Goal: Check status: Check status

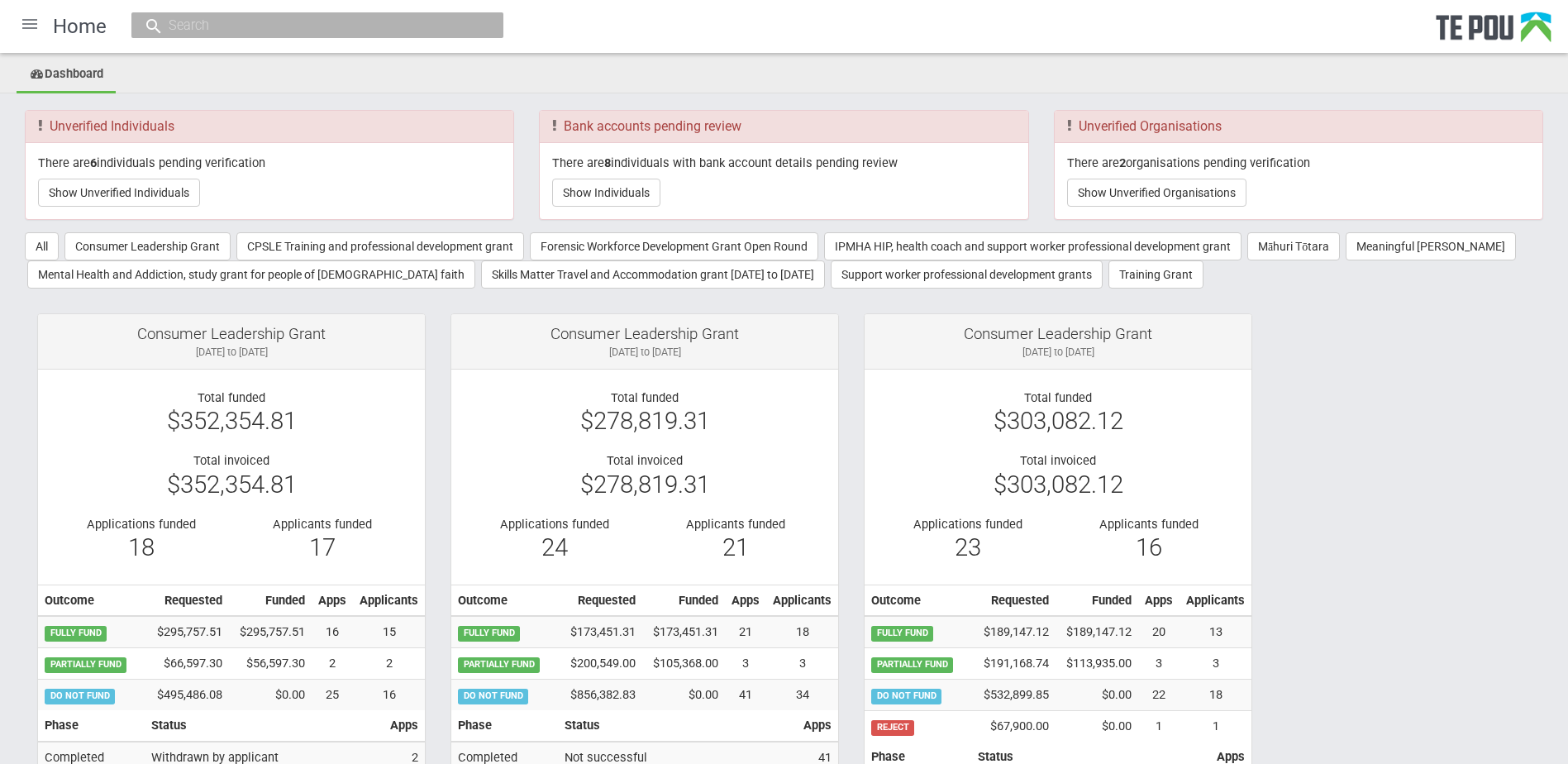
click at [327, 34] on input "text" at bounding box center [309, 25] width 291 height 17
click at [1106, 203] on button "Show Unverified Organisations" at bounding box center [1156, 192] width 179 height 28
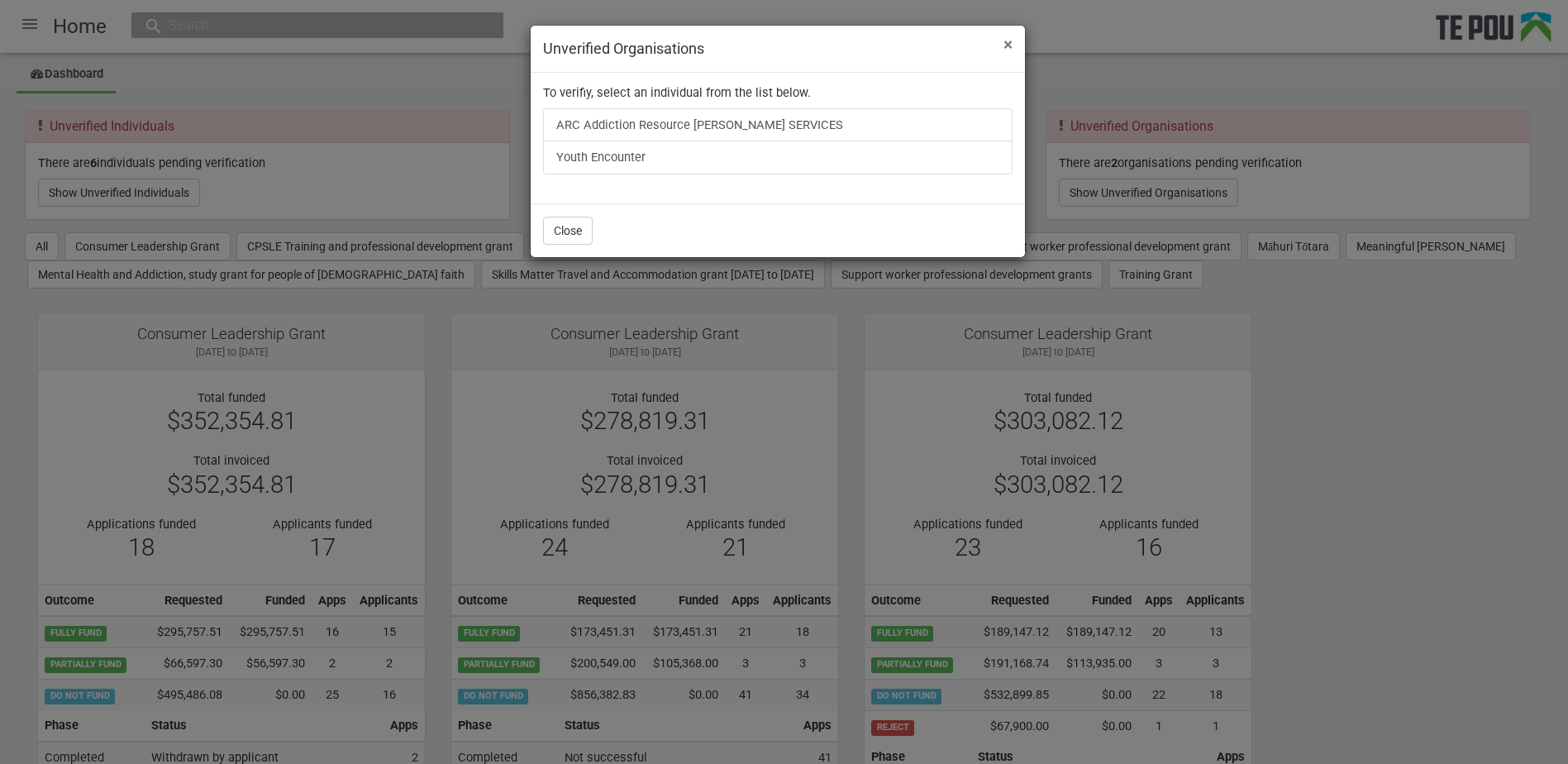
click at [1003, 44] on span "×" at bounding box center [1007, 44] width 9 height 20
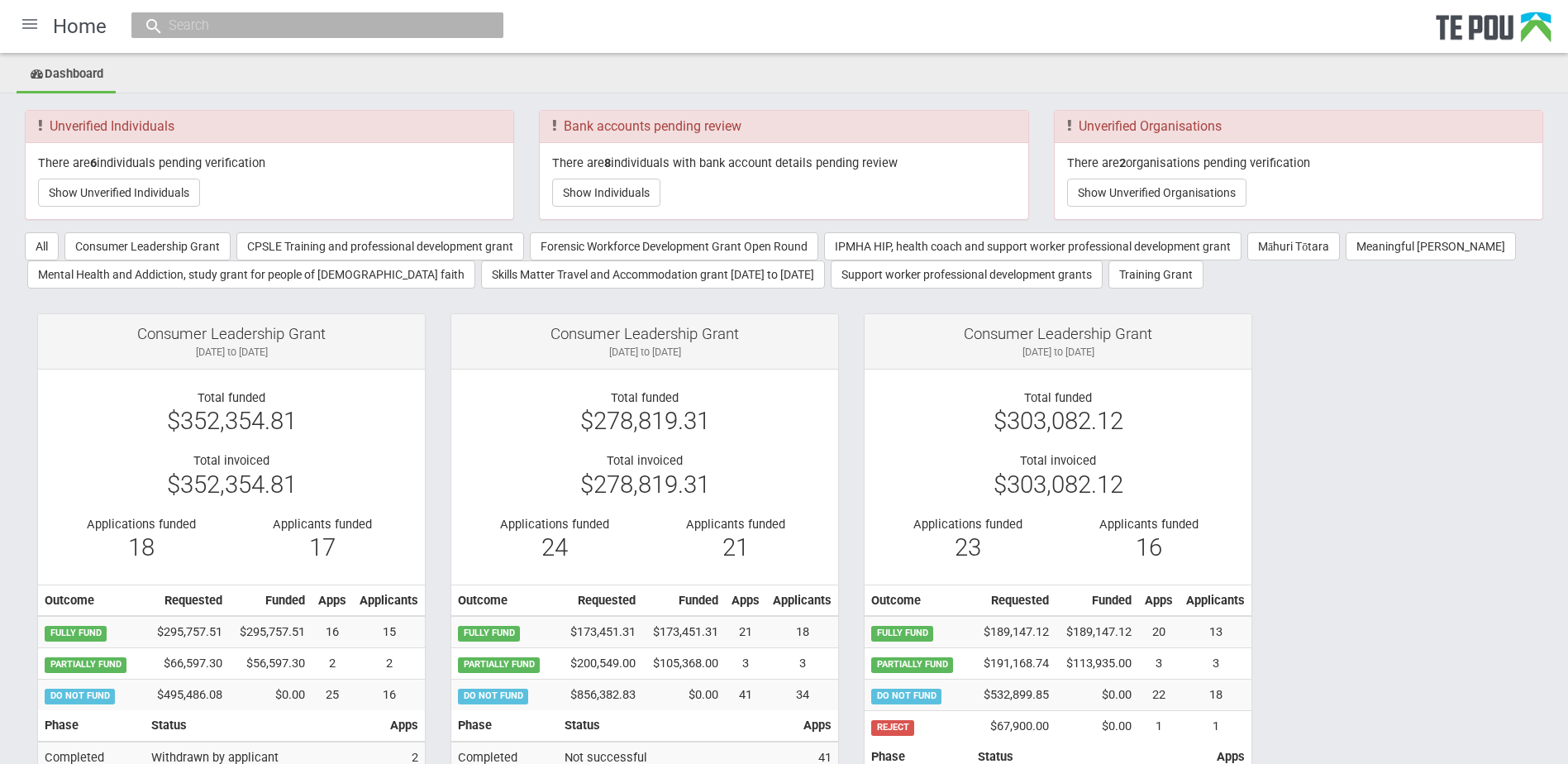
click at [352, 30] on input "text" at bounding box center [309, 25] width 291 height 17
paste input "12422"
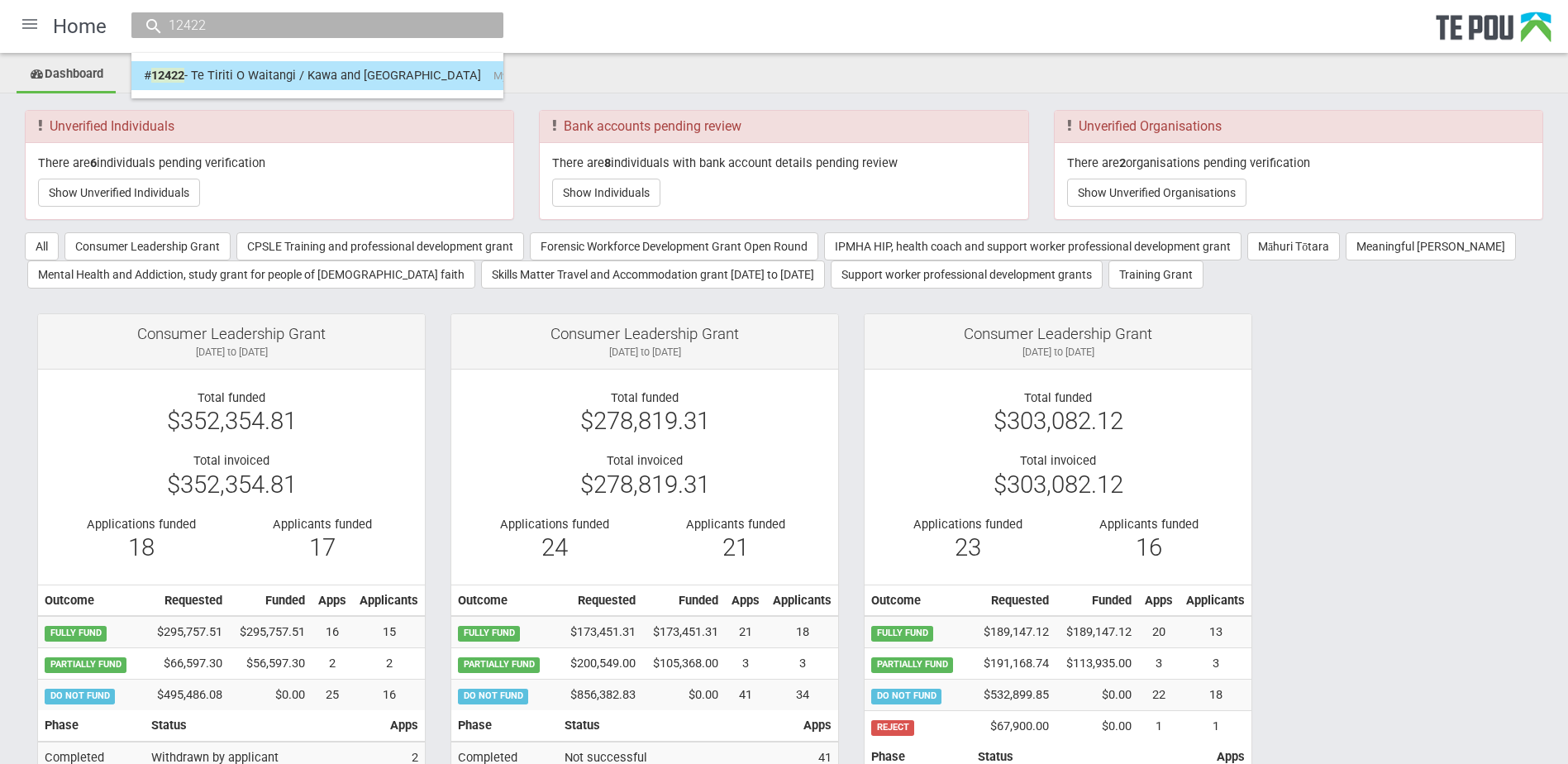
type input "12422"
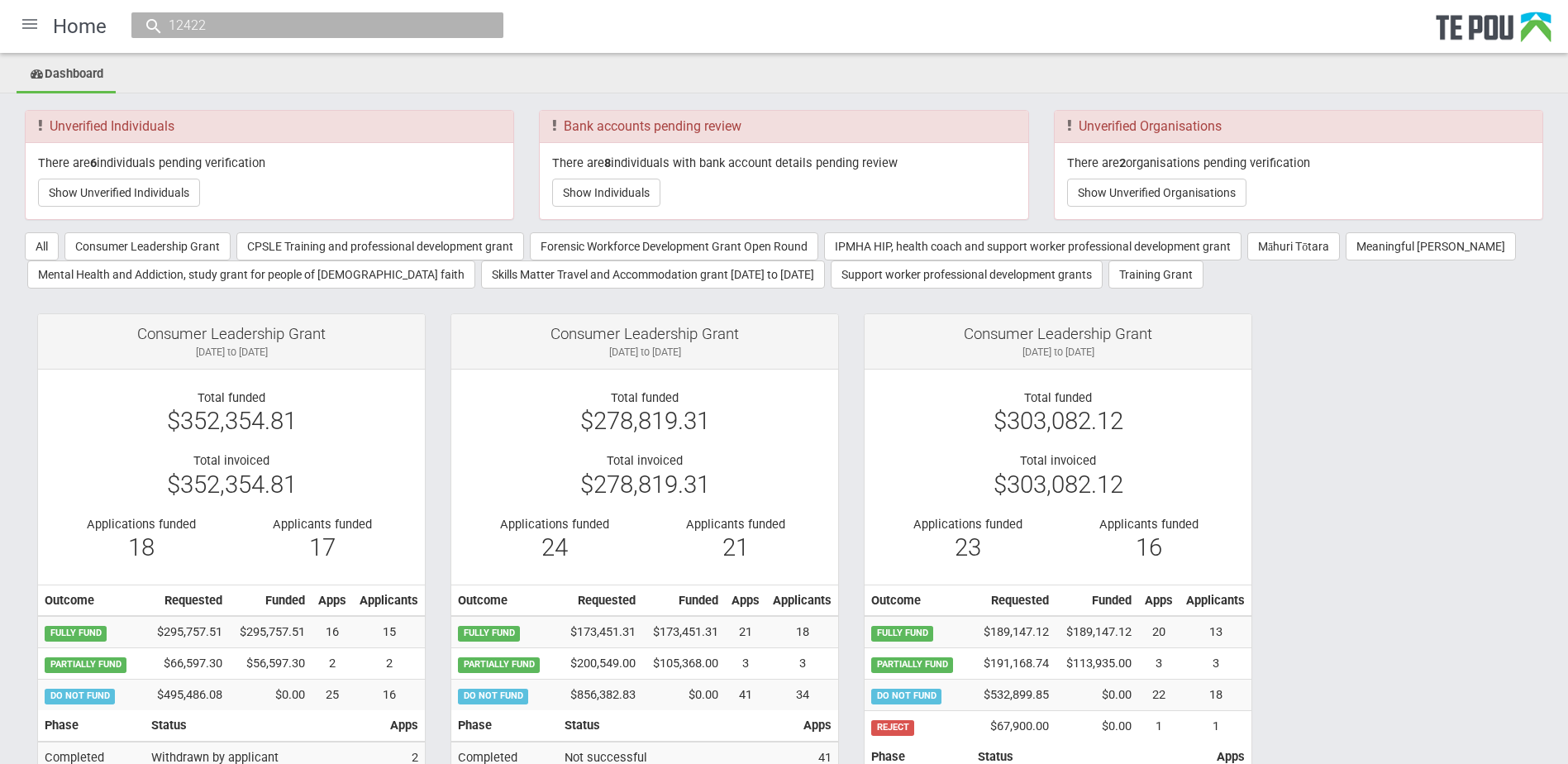
click at [287, 28] on input "12422" at bounding box center [309, 25] width 291 height 17
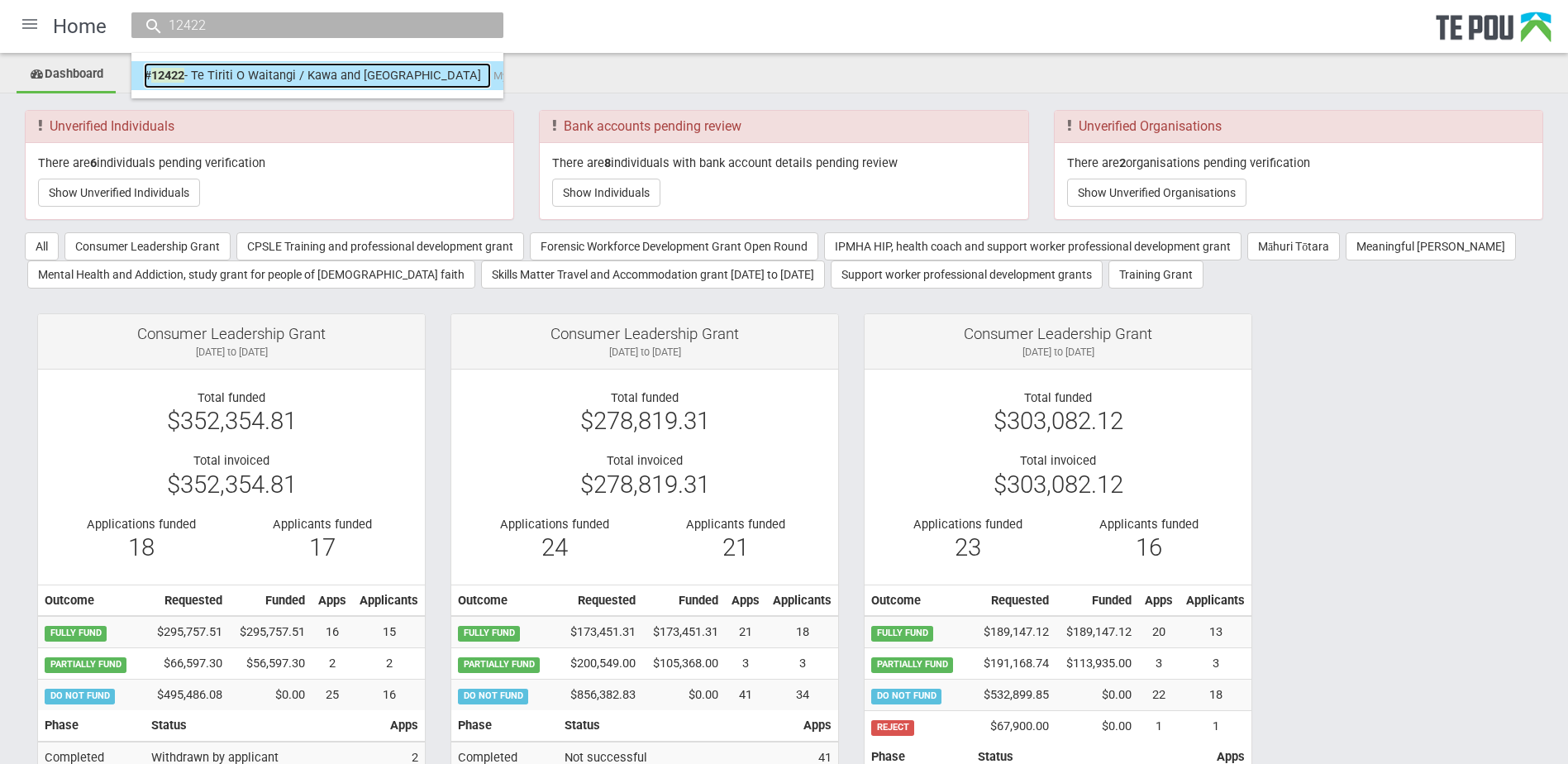
click at [247, 72] on link "# 12422 - Te Tiriti O Waitangi / Kawa and tikanga My Life My Voice" at bounding box center [317, 76] width 347 height 26
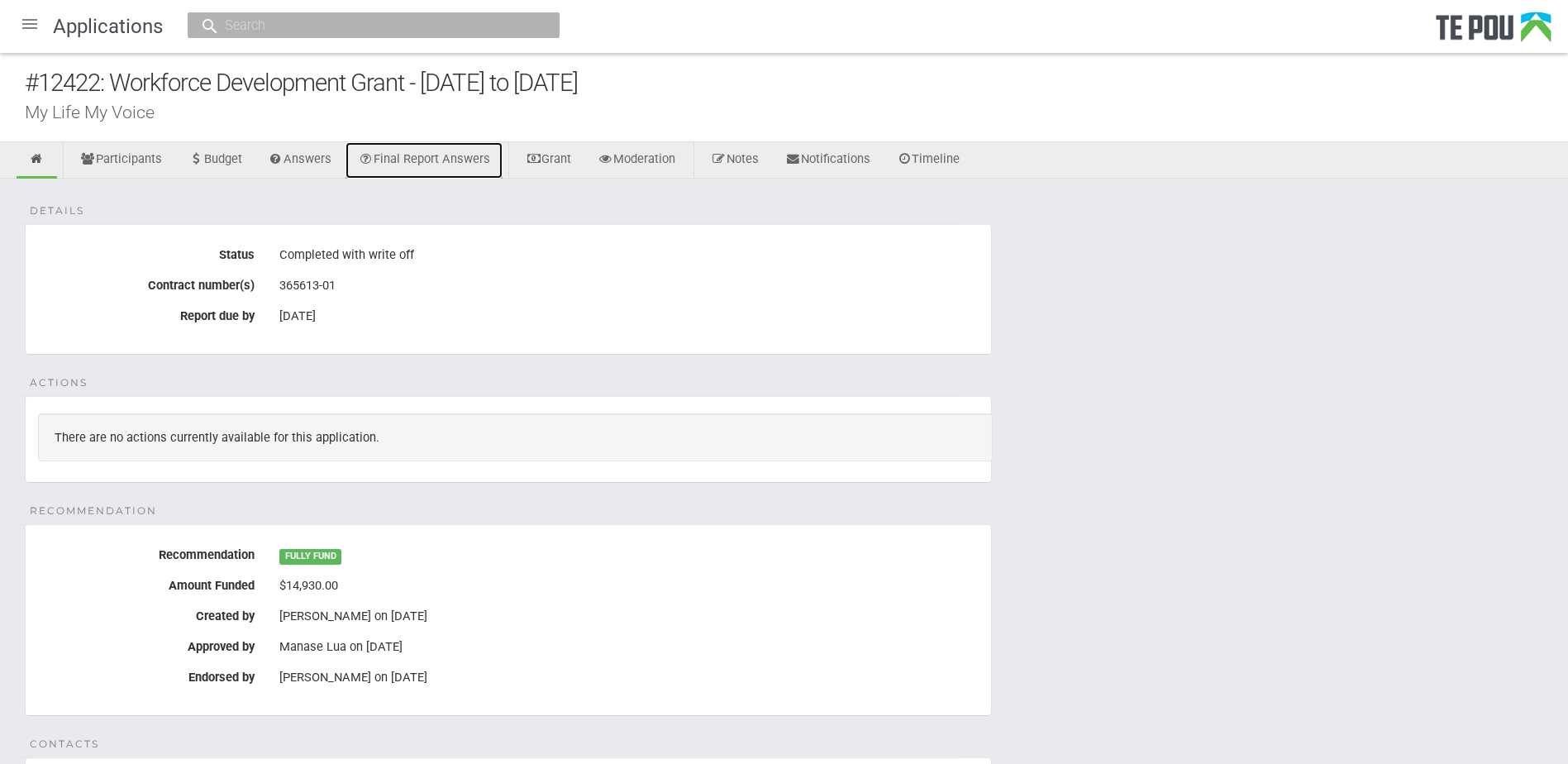
click at [406, 171] on link "Final Report Answers" at bounding box center [424, 160] width 157 height 36
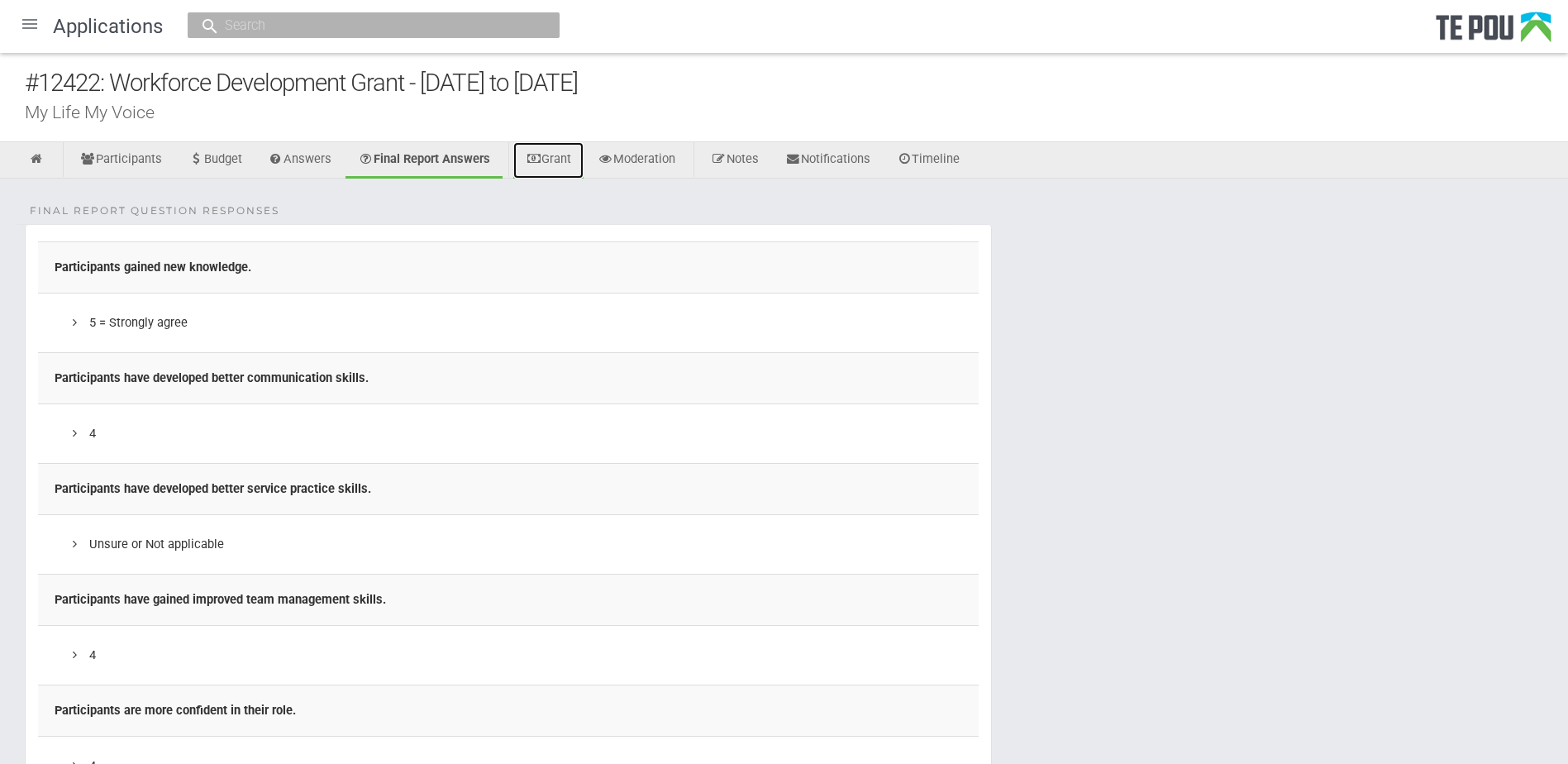
click at [567, 156] on link "Grant" at bounding box center [548, 160] width 71 height 36
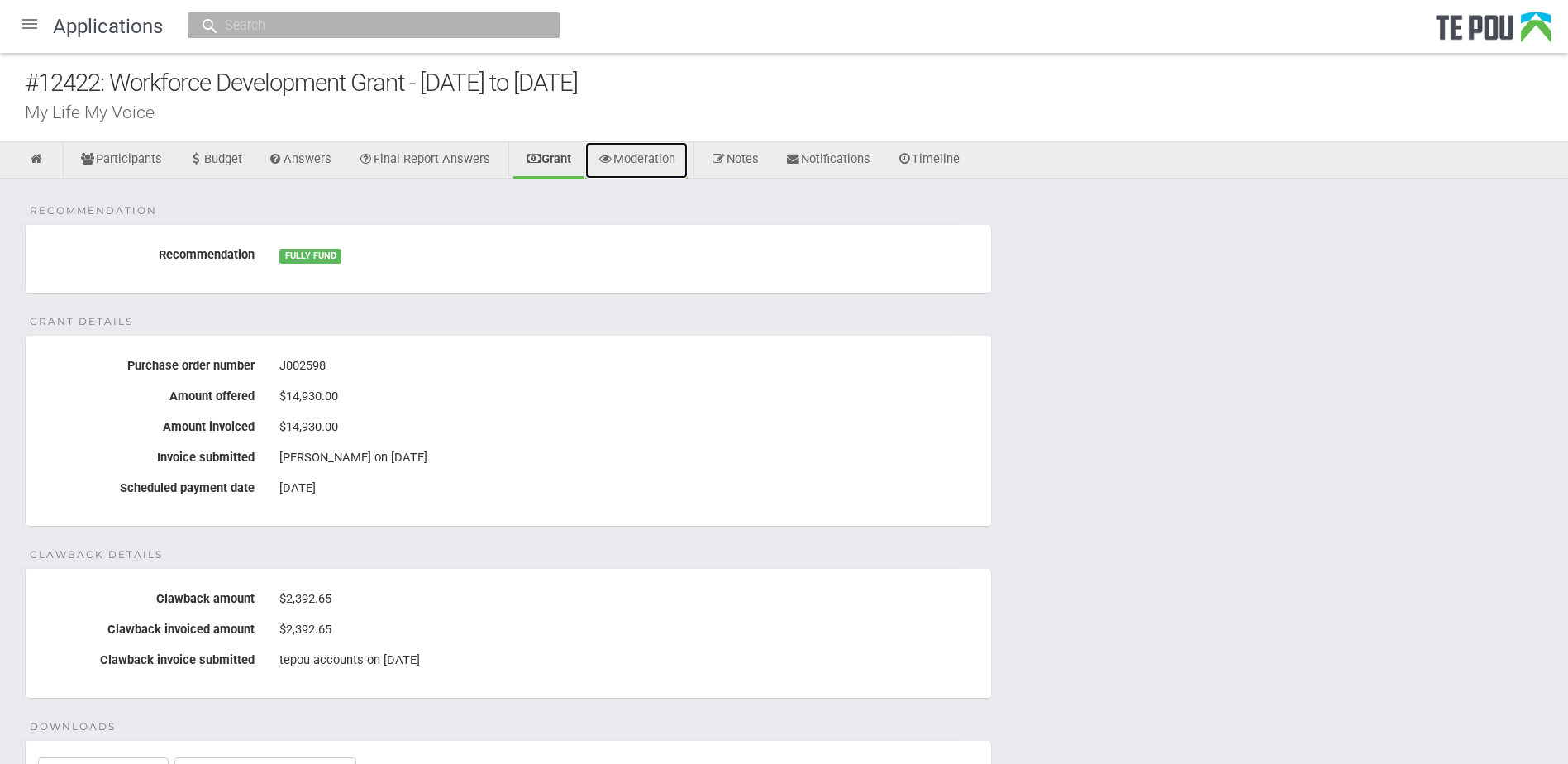
click at [668, 165] on link "Moderation" at bounding box center [635, 160] width 102 height 36
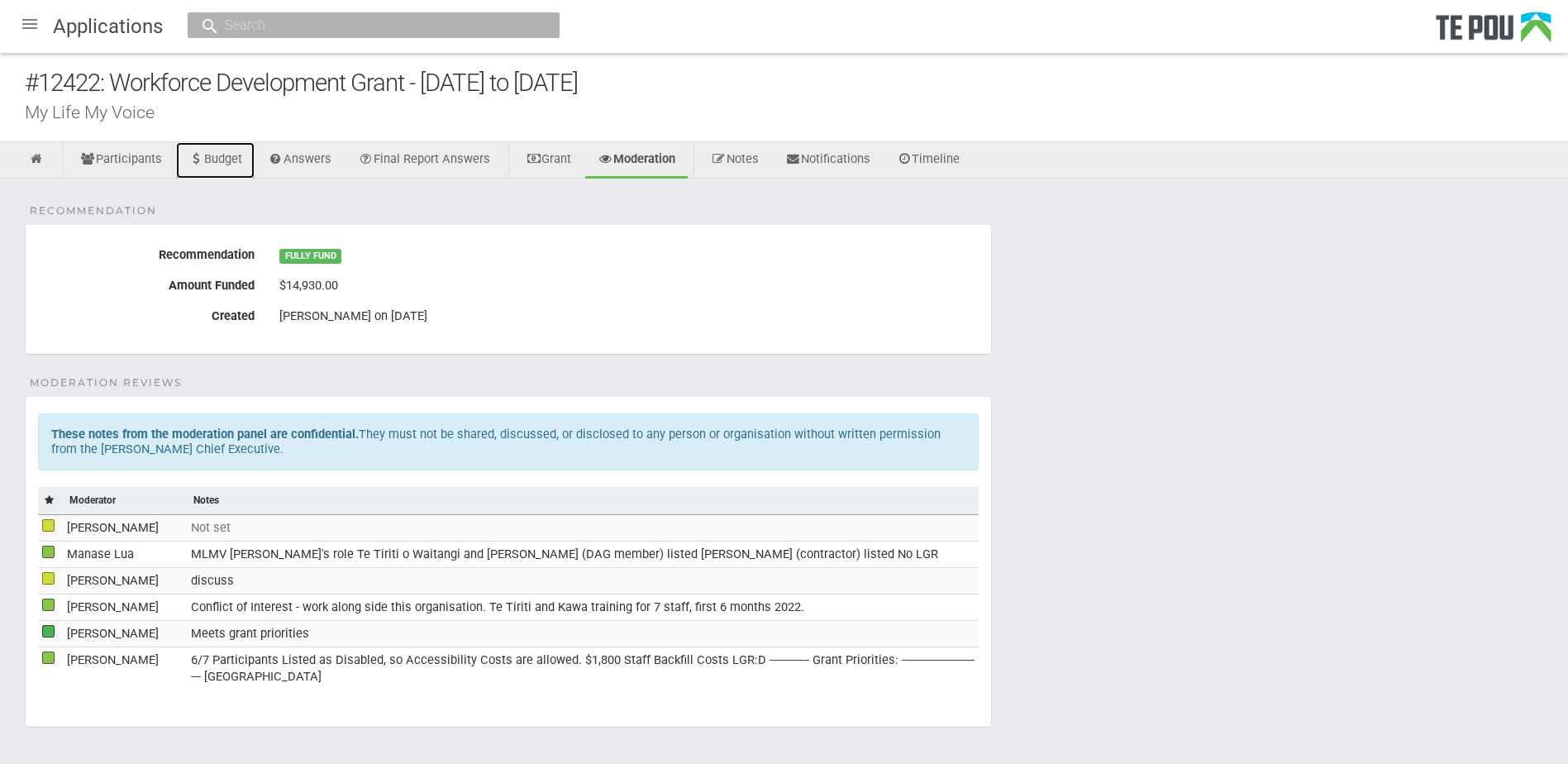
click at [219, 158] on link "Budget" at bounding box center [214, 160] width 78 height 36
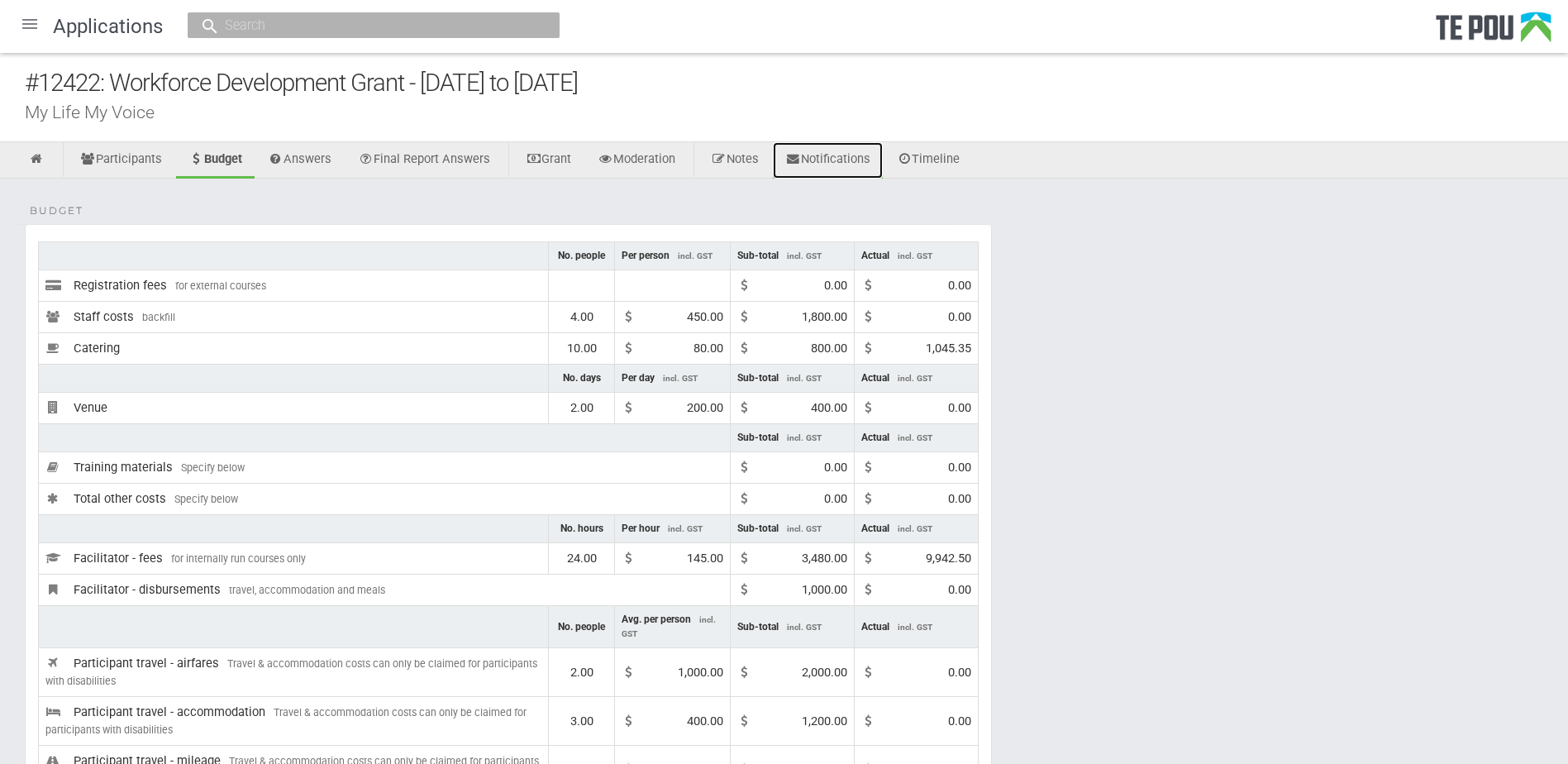
click at [835, 163] on link "Notifications" at bounding box center [827, 160] width 110 height 36
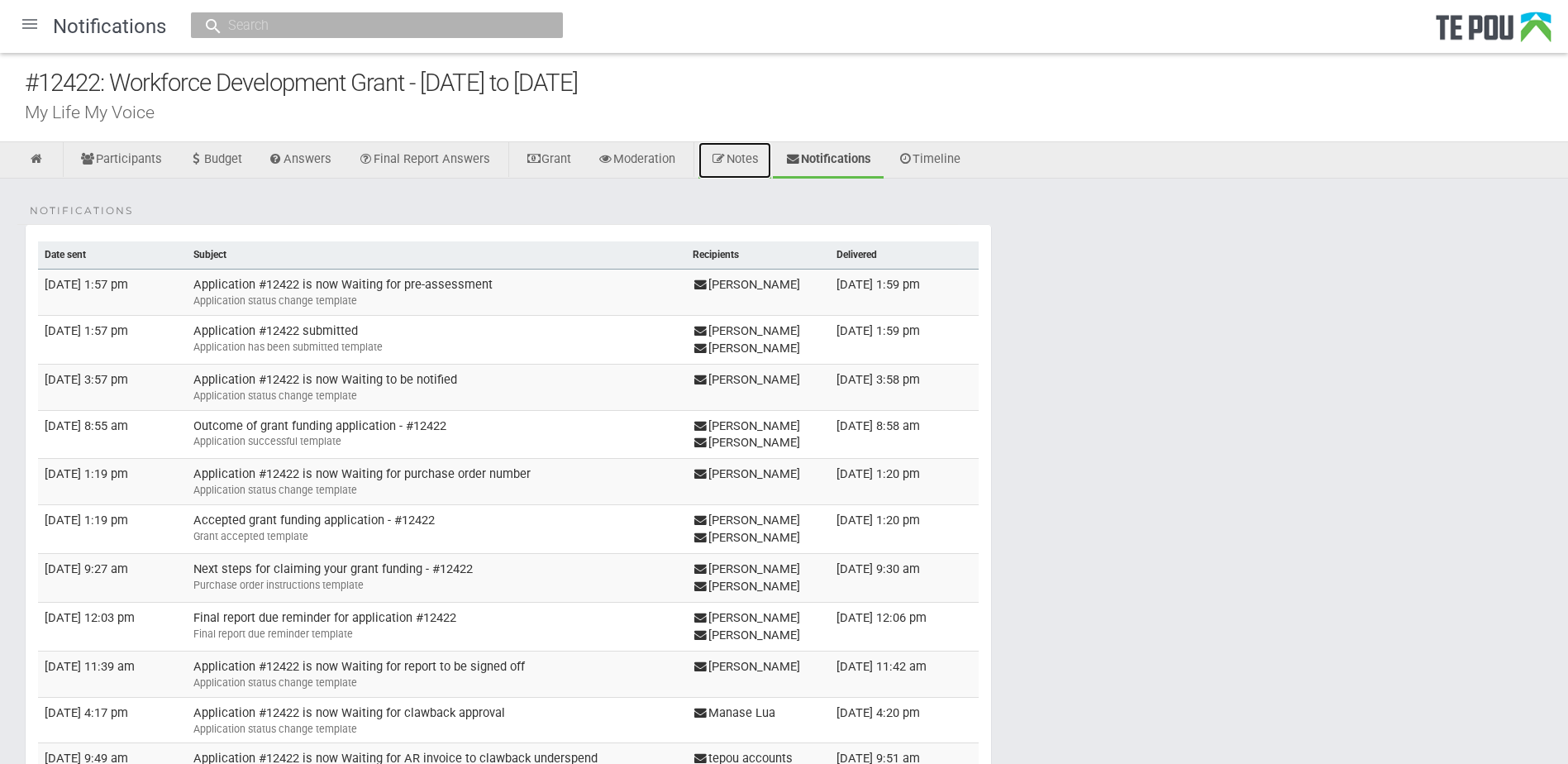
click at [739, 172] on link "Notes" at bounding box center [734, 160] width 72 height 36
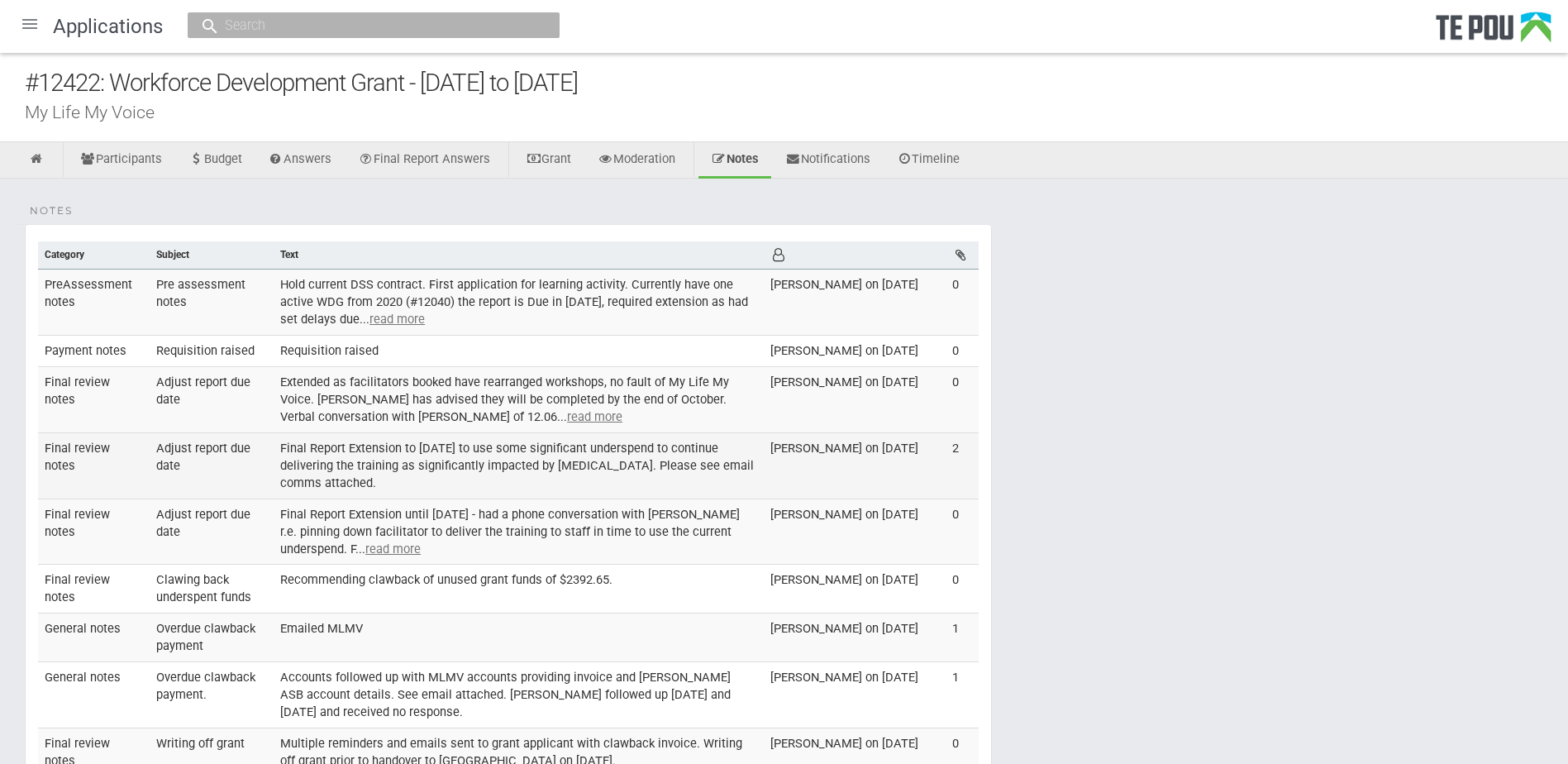
click at [429, 462] on td "Final Report Extension to [DATE] to use some significant underspend to continue…" at bounding box center [518, 465] width 490 height 66
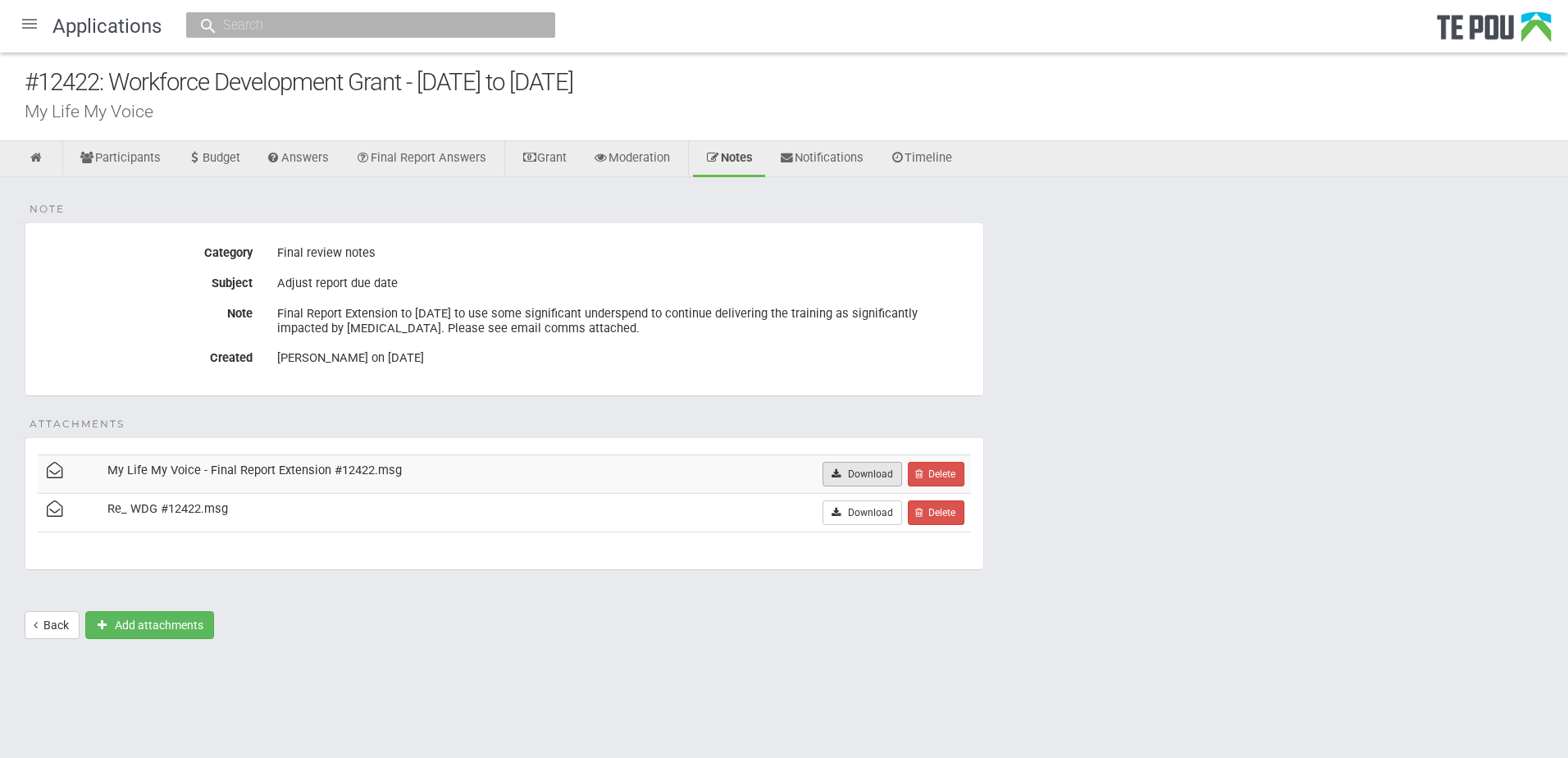
click at [889, 470] on link "Download" at bounding box center [862, 473] width 79 height 25
click at [870, 520] on link "Download" at bounding box center [862, 512] width 79 height 25
click at [65, 626] on link "Back" at bounding box center [52, 625] width 55 height 28
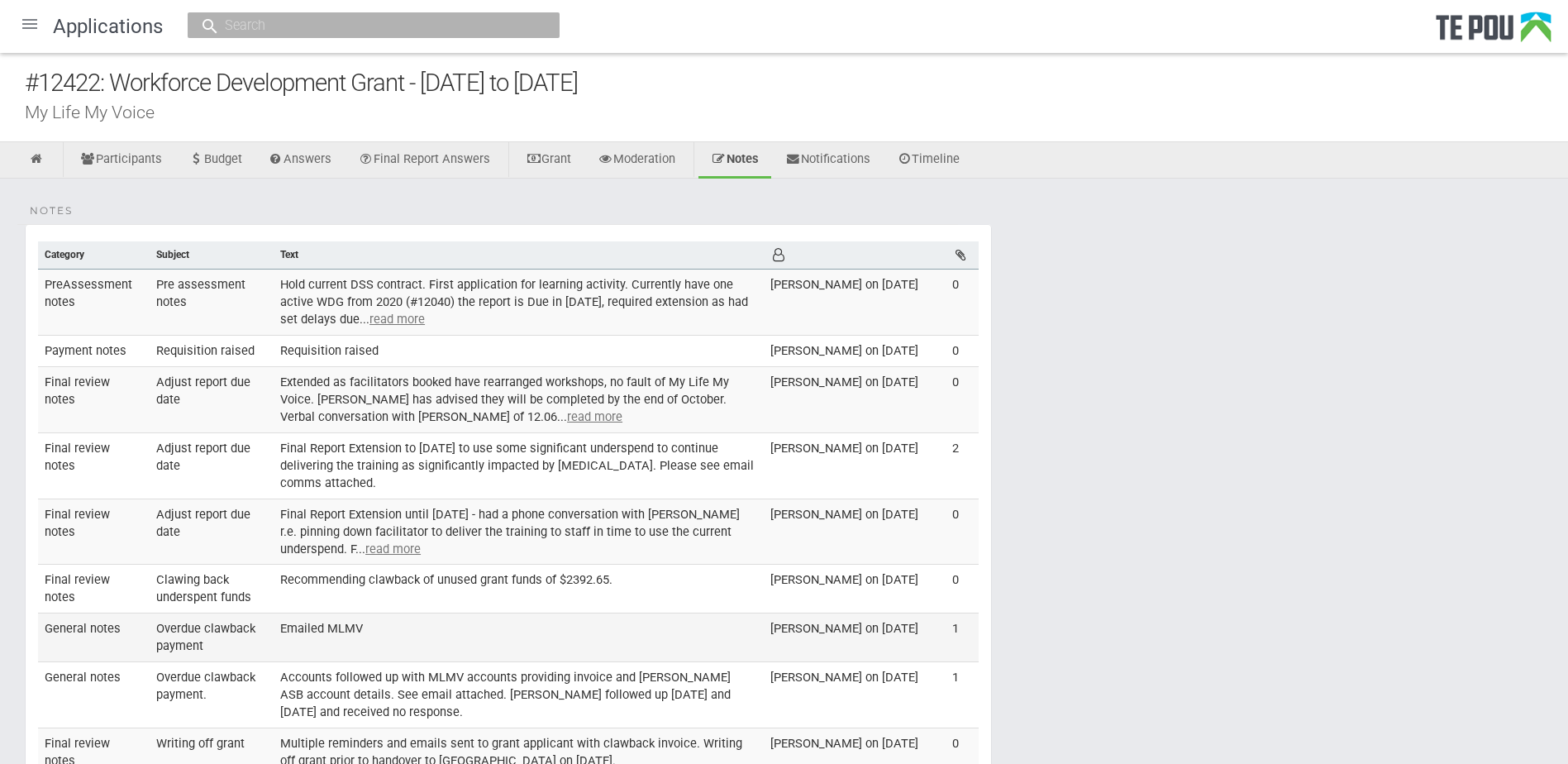
click at [325, 630] on td "Emailed MLMV" at bounding box center [518, 637] width 490 height 49
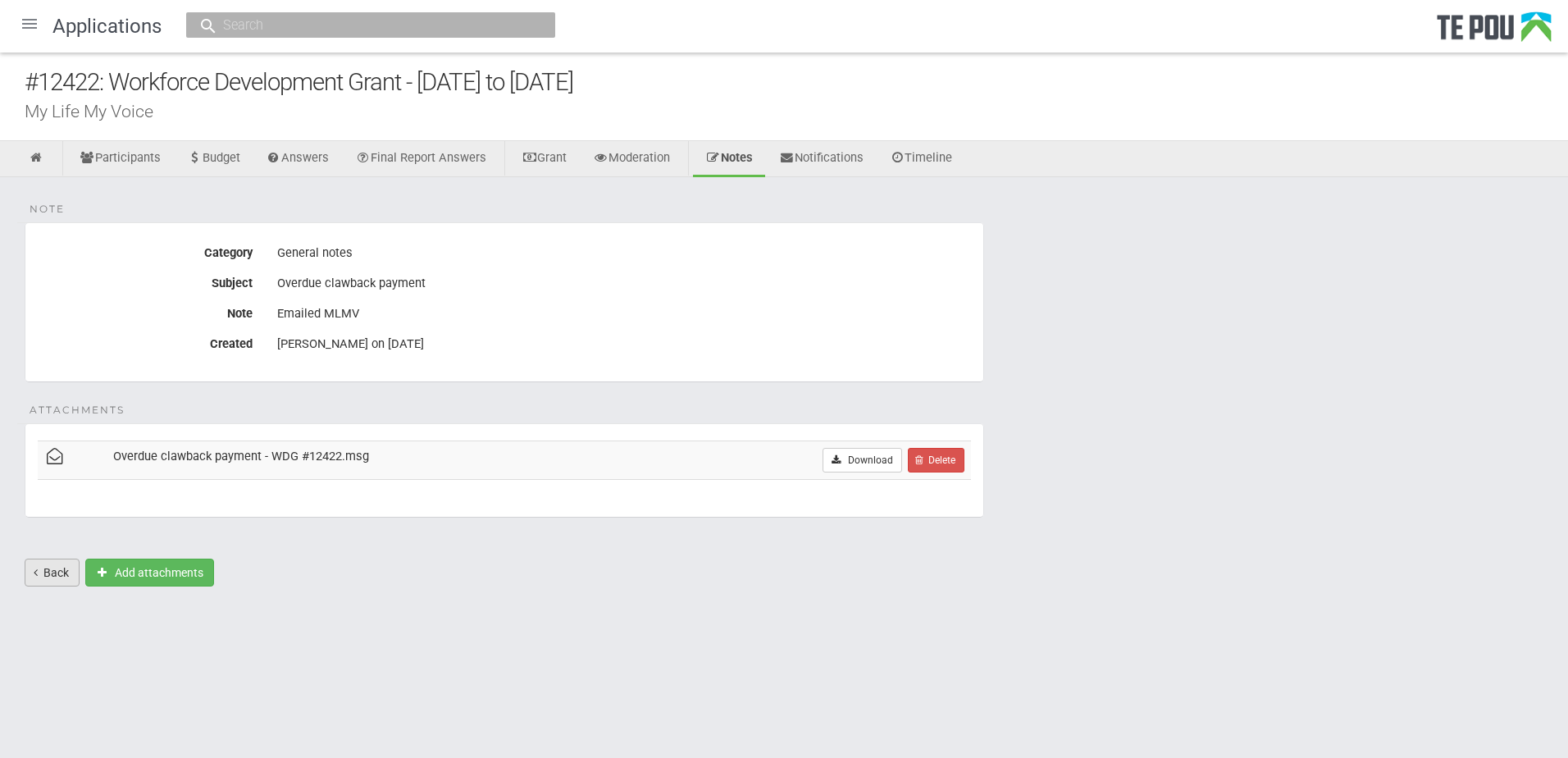
click at [68, 575] on link "Back" at bounding box center [52, 573] width 55 height 28
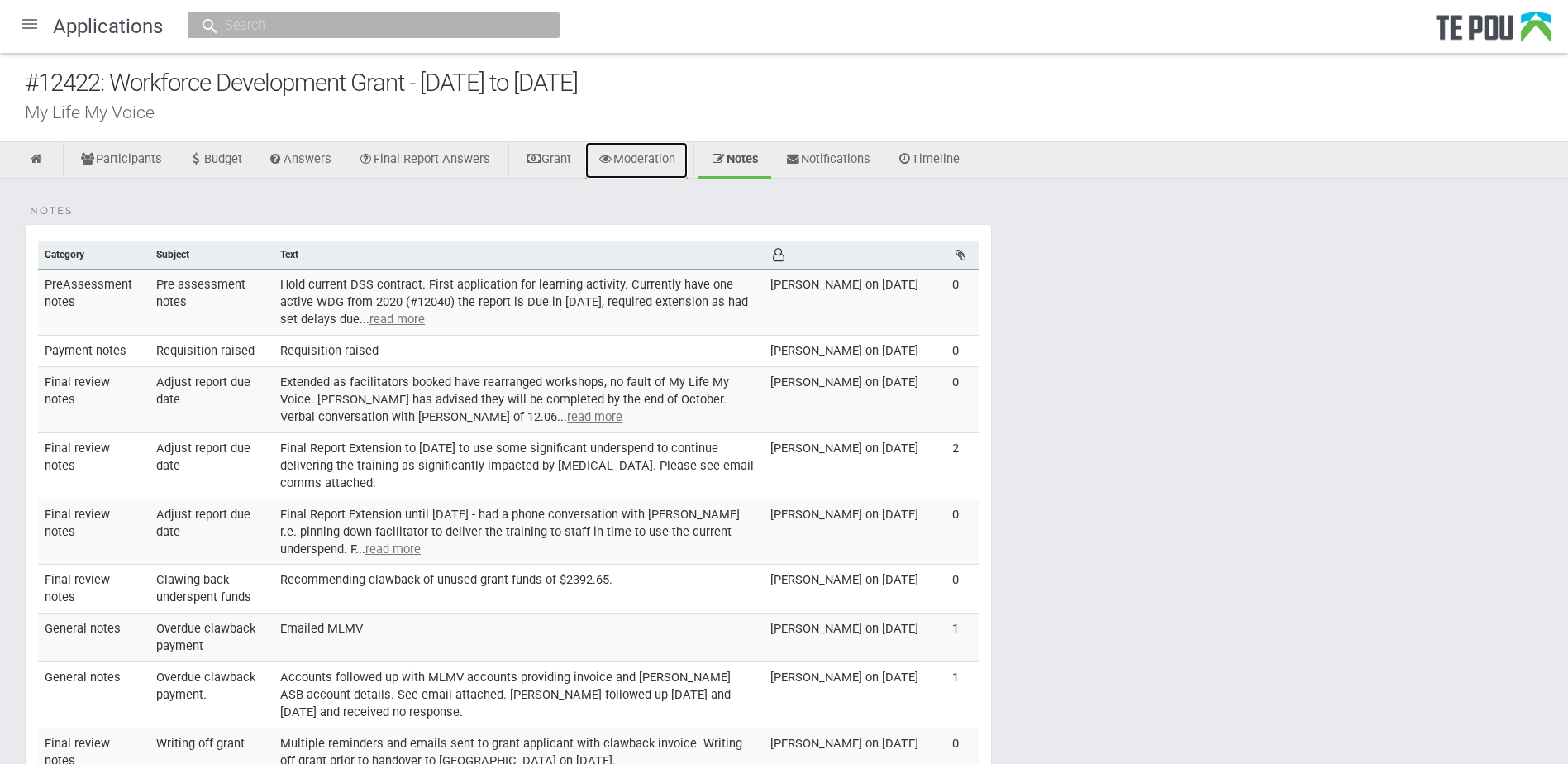
click at [661, 158] on link "Moderation" at bounding box center [635, 160] width 102 height 36
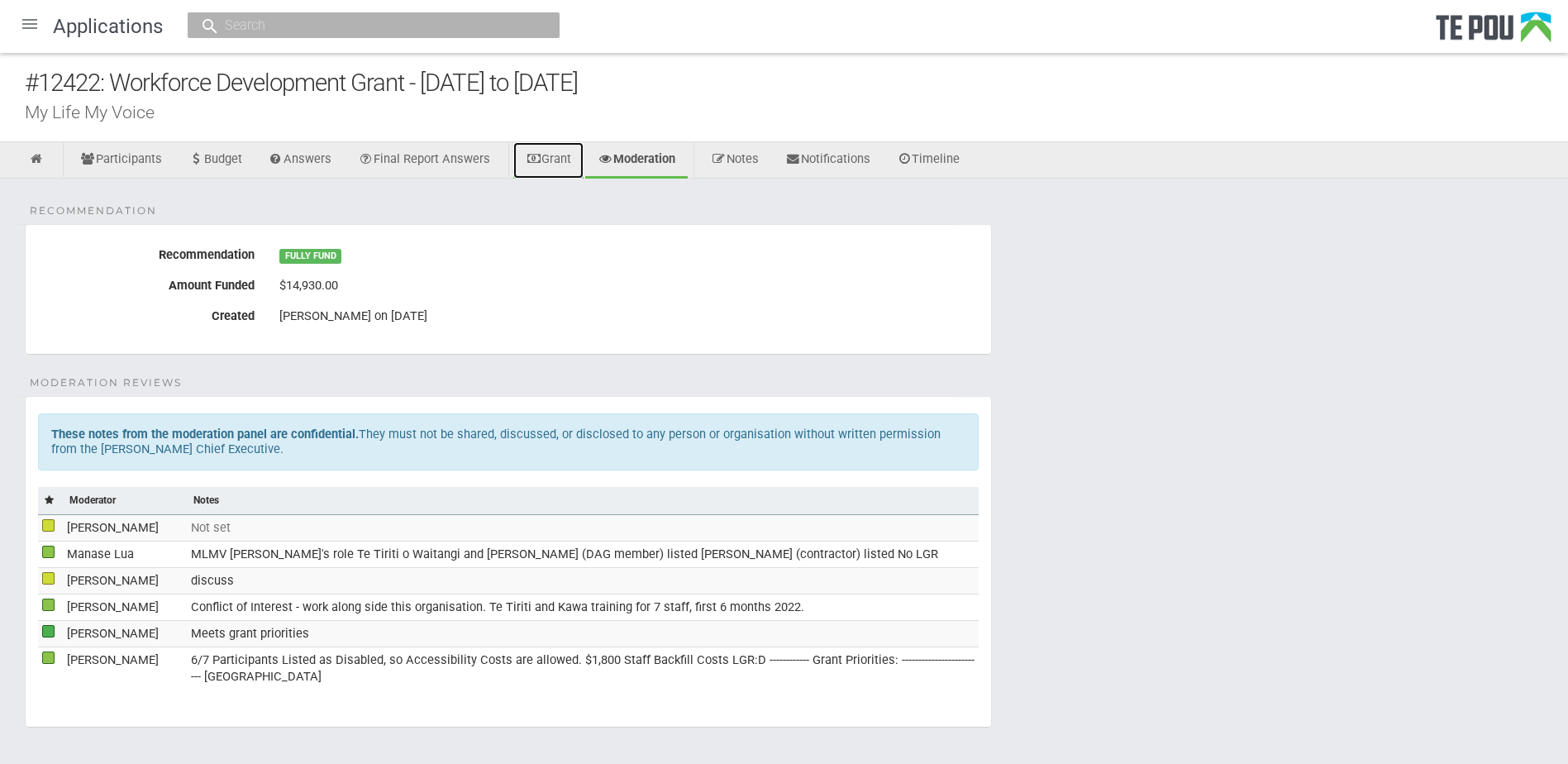
click at [560, 160] on link "Grant" at bounding box center [548, 160] width 71 height 36
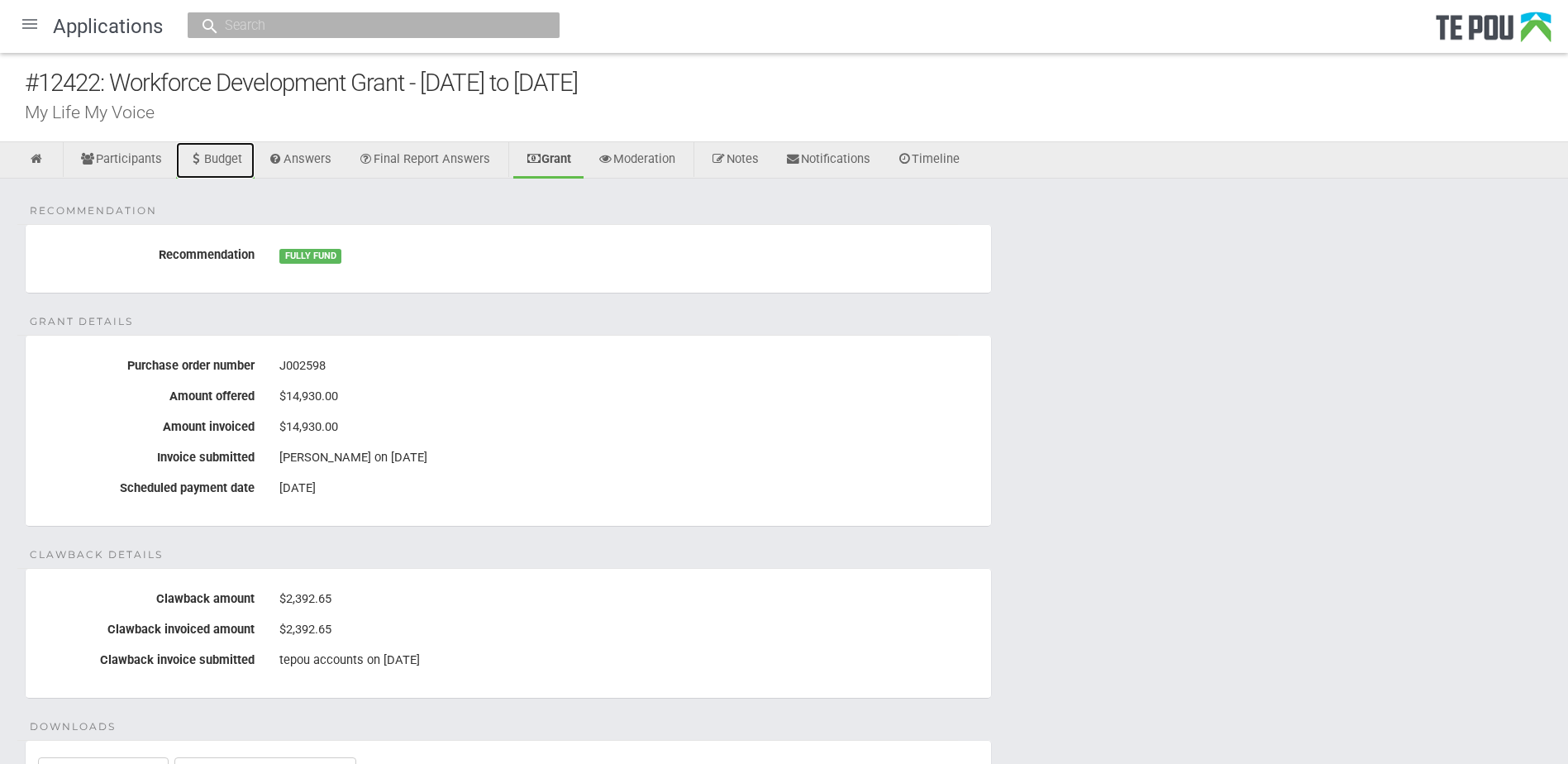
click at [236, 166] on link "Budget" at bounding box center [214, 160] width 78 height 36
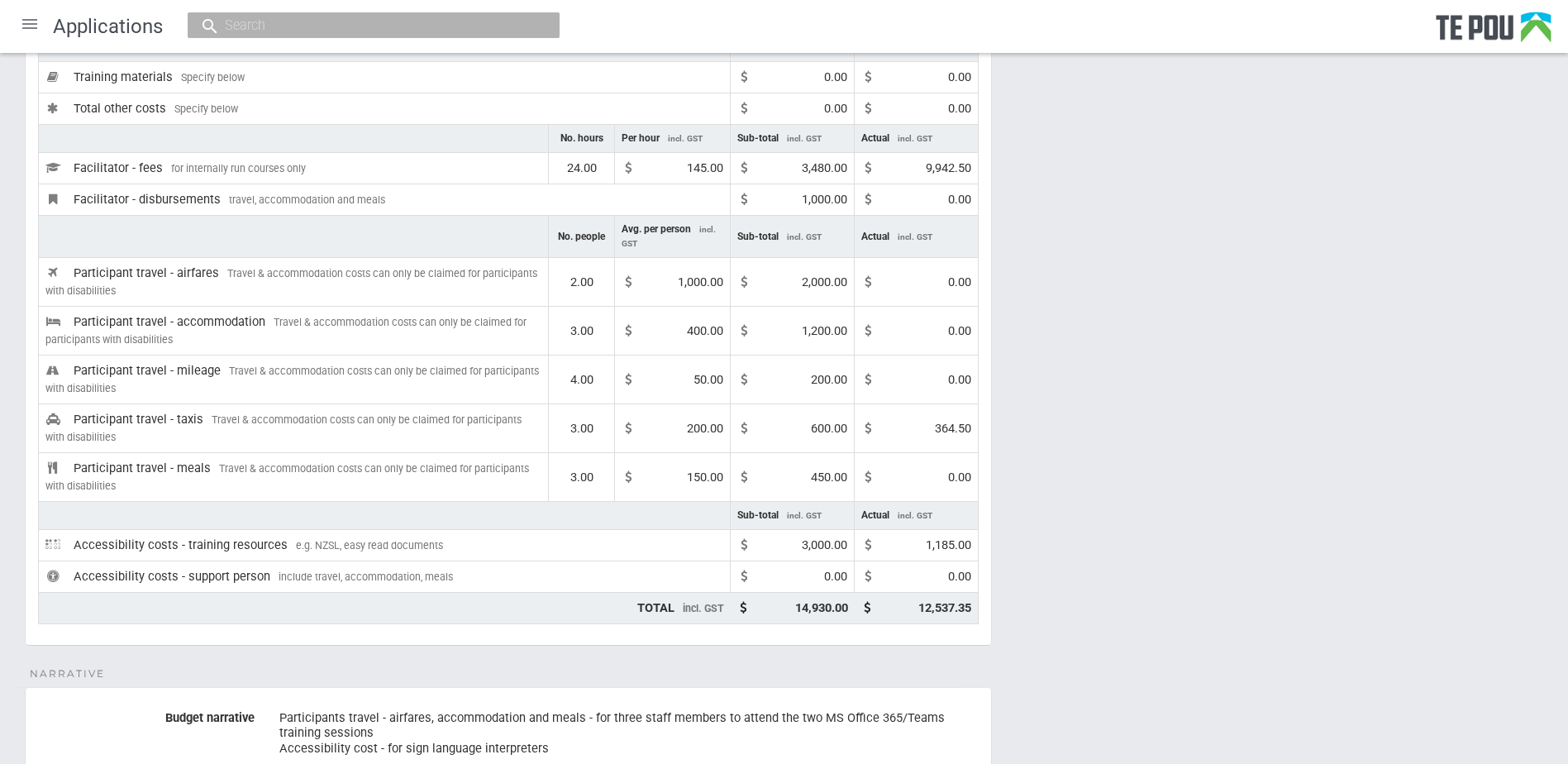
scroll to position [376, 0]
